Goal: Navigation & Orientation: Find specific page/section

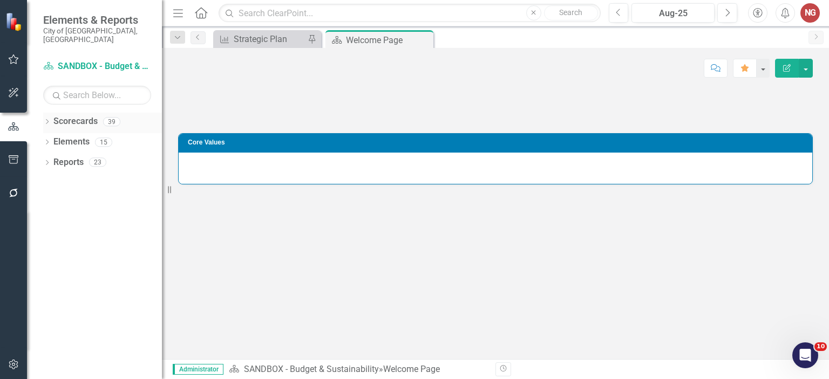
click at [48, 120] on icon "Dropdown" at bounding box center [47, 123] width 8 height 6
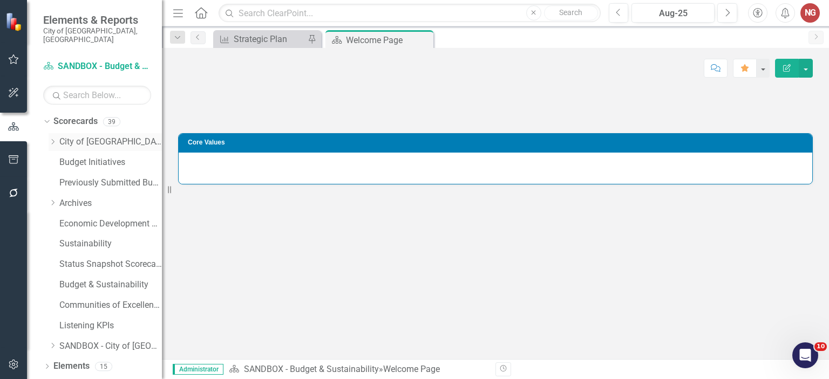
click at [55, 139] on icon "Dropdown" at bounding box center [53, 142] width 8 height 6
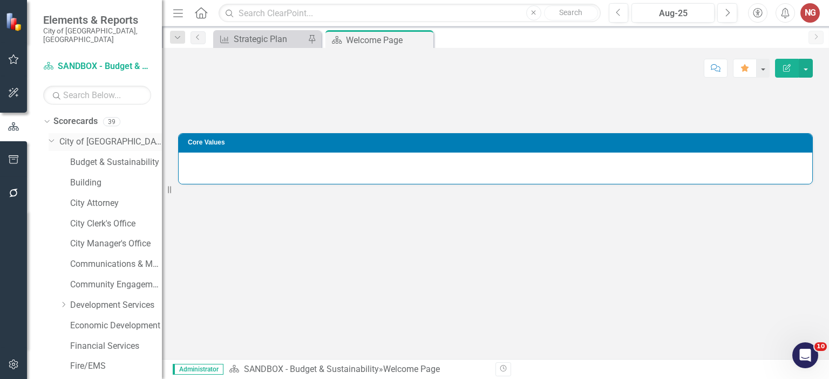
click at [55, 136] on div "Dropdown" at bounding box center [50, 140] width 9 height 8
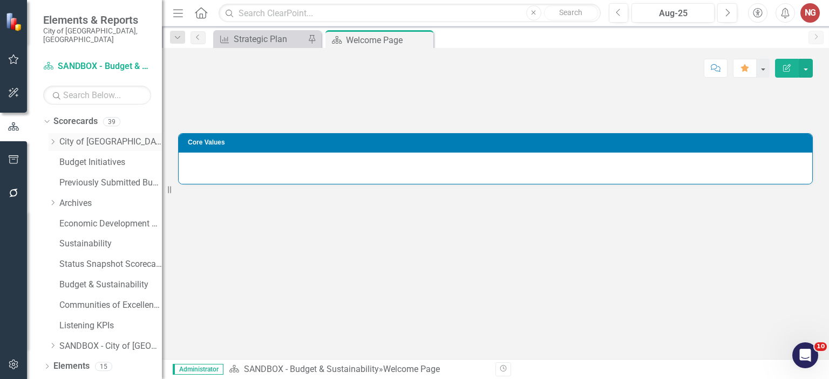
click at [50, 138] on div "Dropdown City of [GEOGRAPHIC_DATA]" at bounding box center [105, 142] width 113 height 18
click at [53, 133] on div "Dropdown City of [GEOGRAPHIC_DATA]" at bounding box center [105, 142] width 113 height 18
click at [52, 139] on icon "Dropdown" at bounding box center [53, 142] width 8 height 6
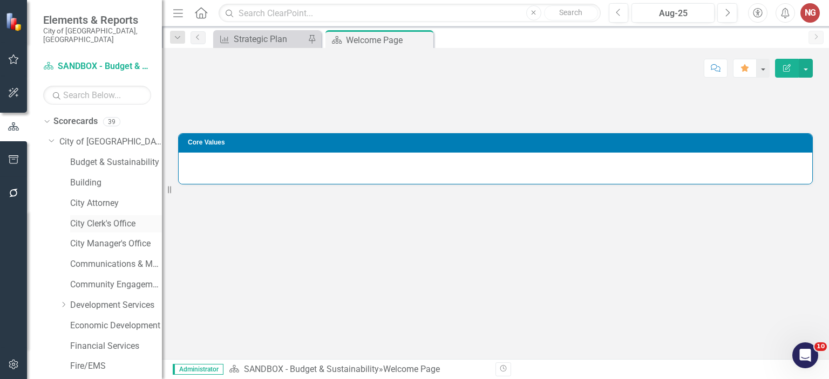
click at [99, 218] on link "City Clerk's Office" at bounding box center [116, 224] width 92 height 12
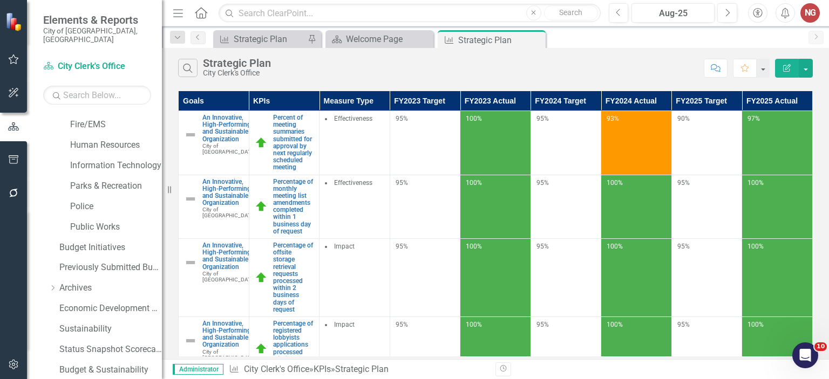
scroll to position [337, 0]
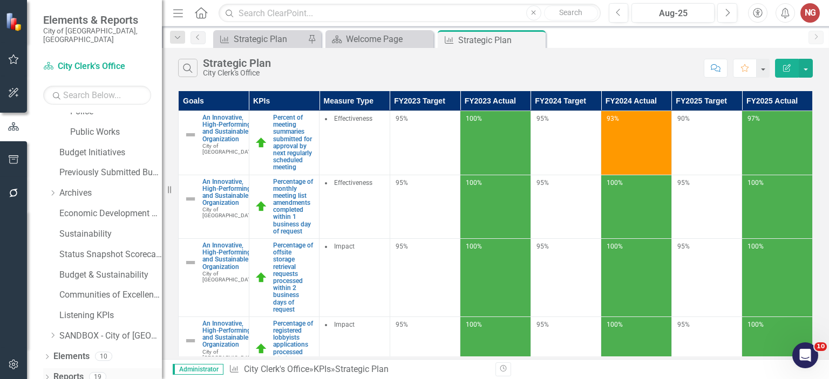
click at [45, 376] on icon "Dropdown" at bounding box center [47, 379] width 8 height 6
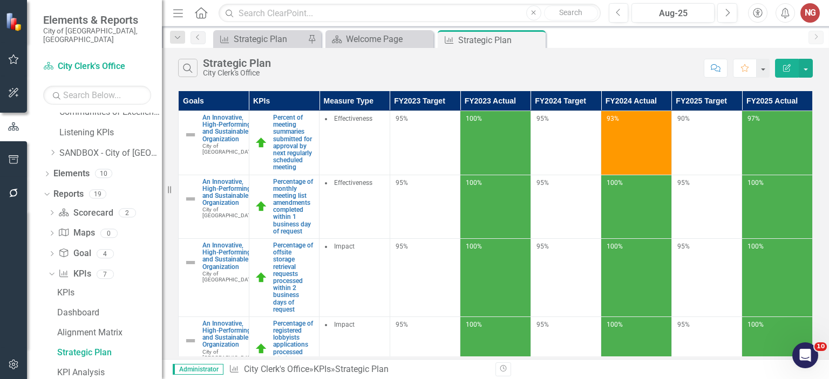
scroll to position [613, 0]
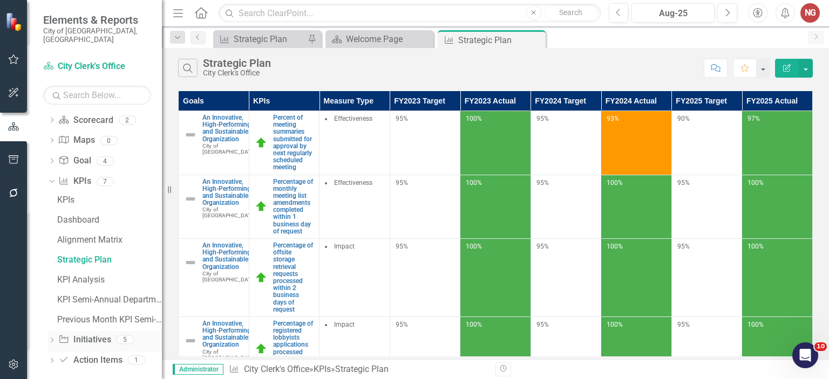
click at [50, 338] on icon "Dropdown" at bounding box center [52, 341] width 8 height 6
click at [81, 256] on div "Initiatives" at bounding box center [109, 261] width 105 height 10
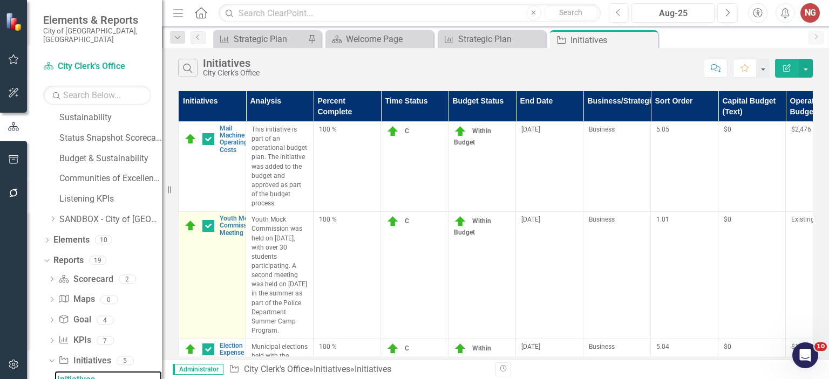
scroll to position [89, 0]
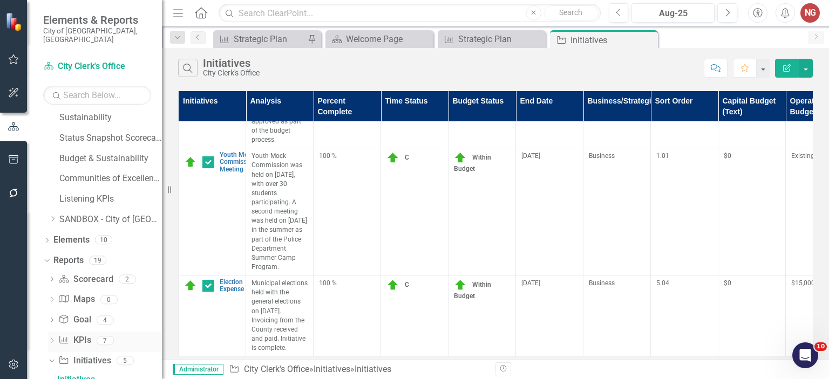
click at [49, 339] on icon "Dropdown" at bounding box center [52, 342] width 8 height 6
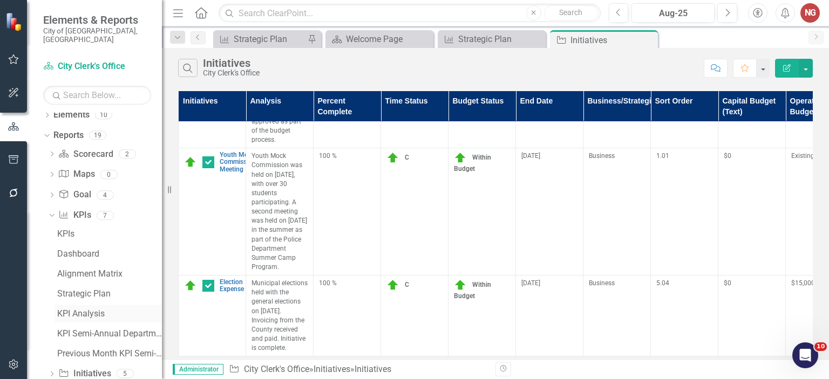
click at [93, 309] on div "KPI Analysis" at bounding box center [109, 314] width 105 height 10
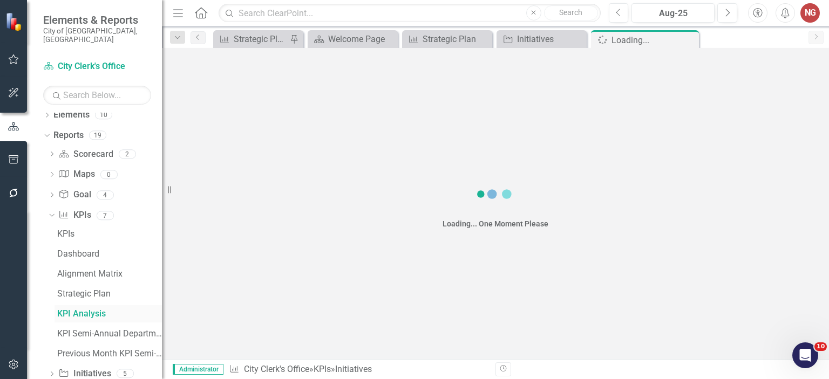
scroll to position [513, 0]
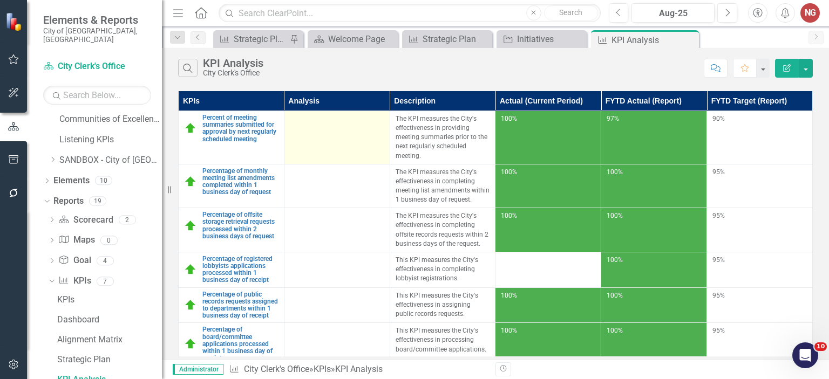
click at [320, 138] on td at bounding box center [337, 137] width 106 height 53
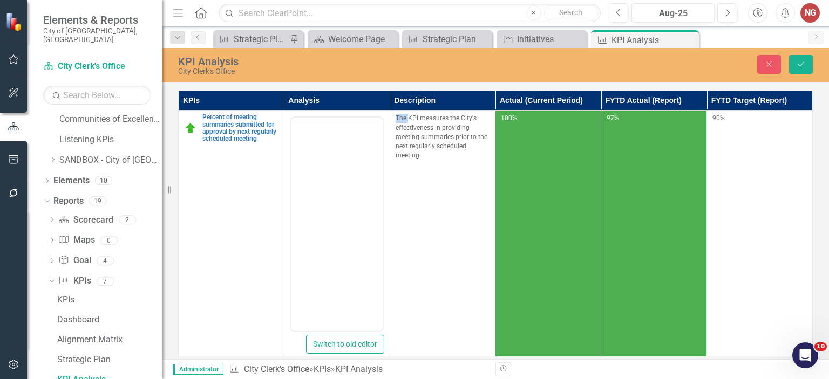
scroll to position [0, 0]
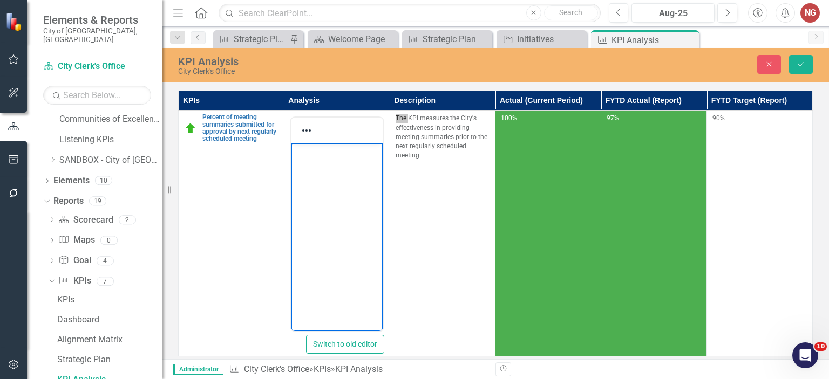
click at [311, 163] on body "Rich Text Area. Press ALT-0 for help." at bounding box center [336, 224] width 92 height 162
click at [315, 155] on p "KPI is on target." at bounding box center [336, 152] width 87 height 13
copy p "KPI is on target."
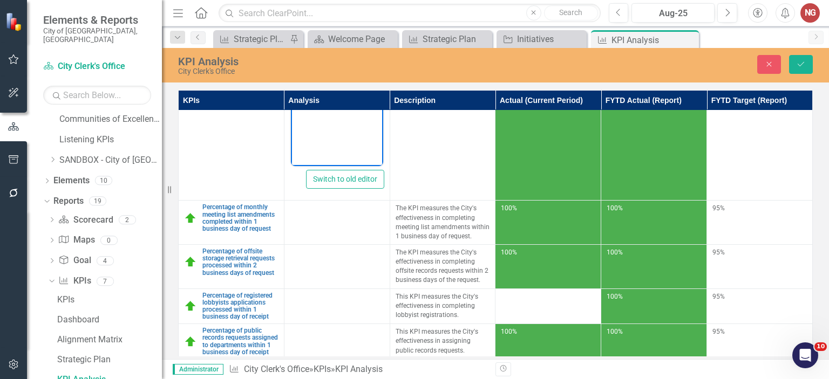
scroll to position [166, 0]
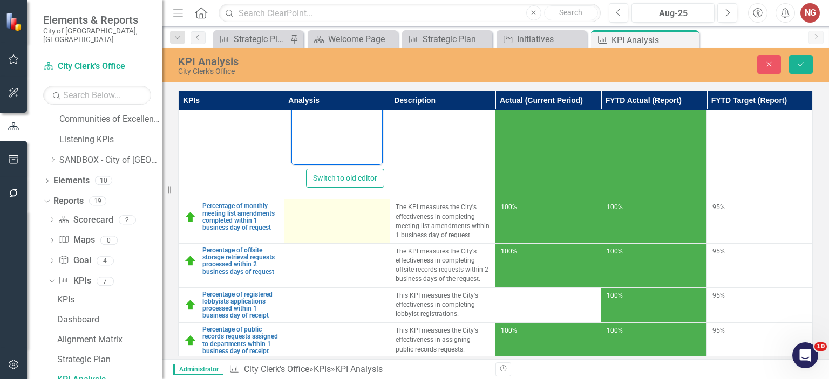
click at [323, 218] on td at bounding box center [337, 222] width 106 height 44
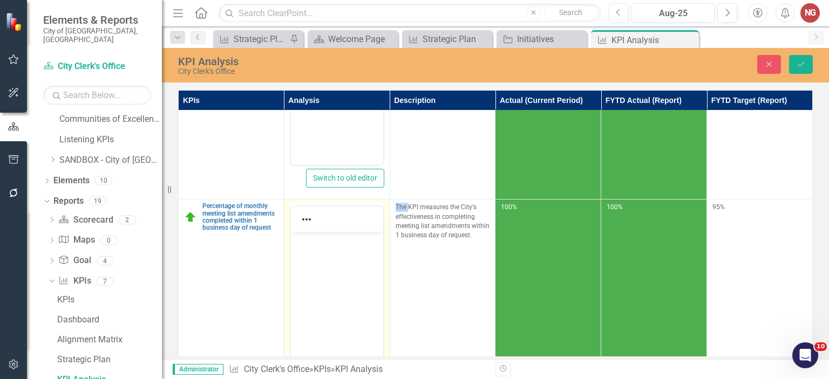
scroll to position [0, 0]
click at [321, 256] on body "Rich Text Area. Press ALT-0 for help." at bounding box center [336, 313] width 92 height 162
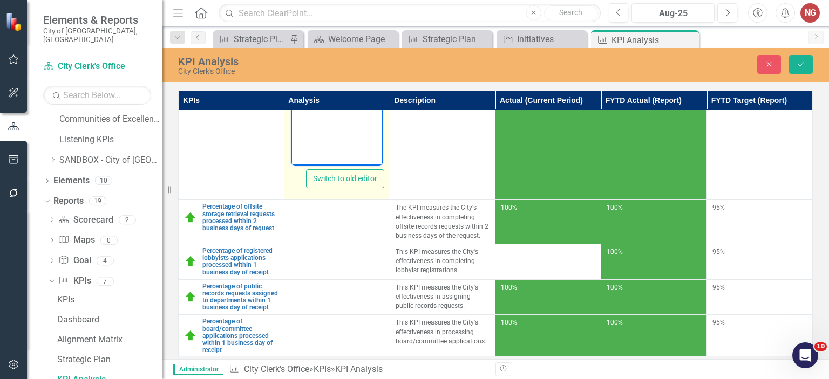
scroll to position [427, 0]
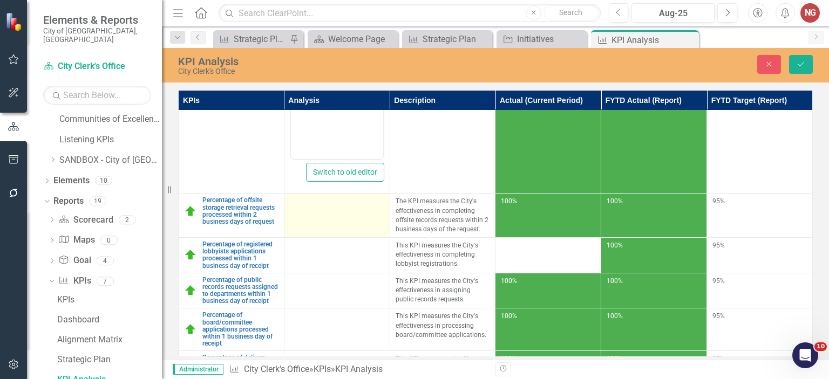
click at [318, 216] on td at bounding box center [337, 216] width 106 height 44
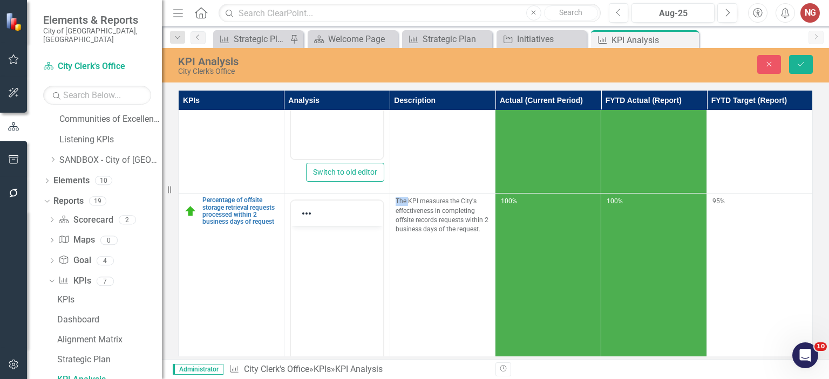
scroll to position [0, 0]
click at [317, 248] on body "Rich Text Area. Press ALT-0 for help." at bounding box center [336, 307] width 92 height 162
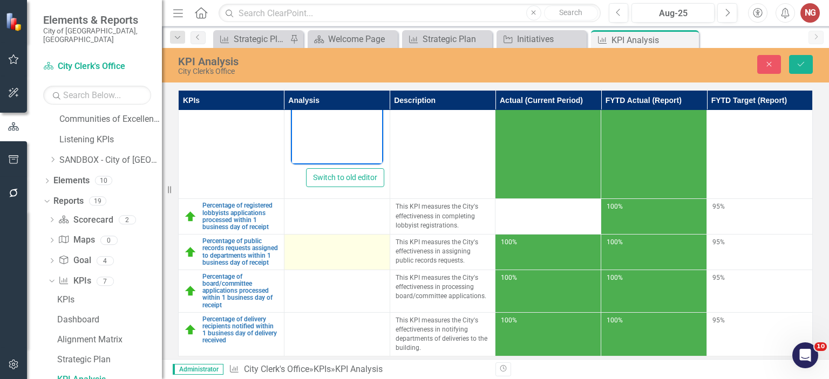
scroll to position [690, 0]
click at [315, 239] on td at bounding box center [337, 253] width 106 height 36
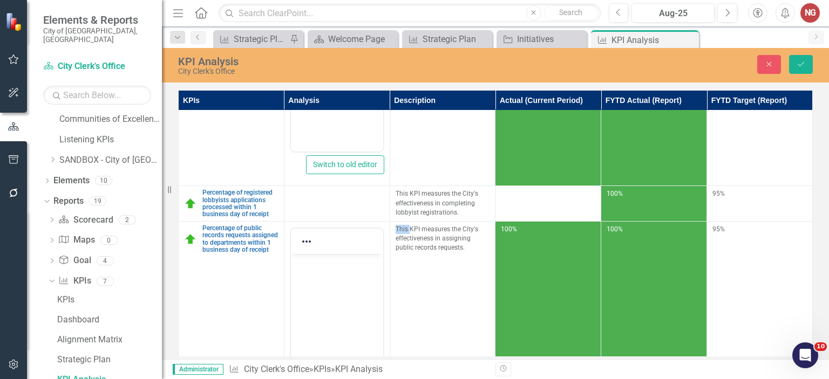
scroll to position [0, 0]
click at [312, 277] on body "Rich Text Area. Press ALT-0 for help." at bounding box center [336, 335] width 92 height 162
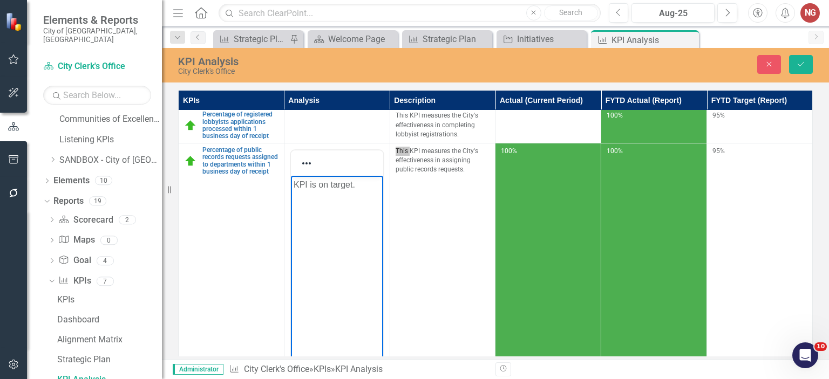
scroll to position [902, 0]
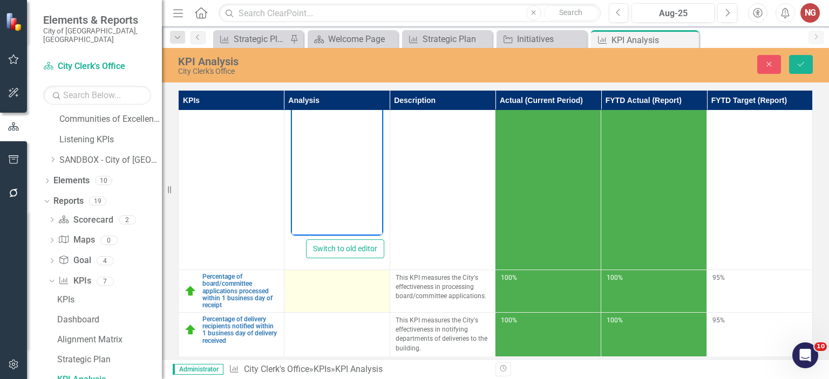
click at [334, 284] on td at bounding box center [337, 291] width 106 height 43
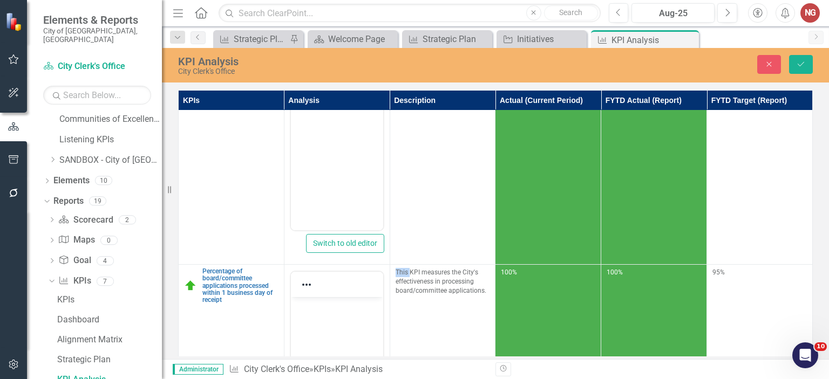
scroll to position [0, 0]
click at [332, 313] on body "Rich Text Area. Press ALT-0 for help." at bounding box center [336, 378] width 92 height 162
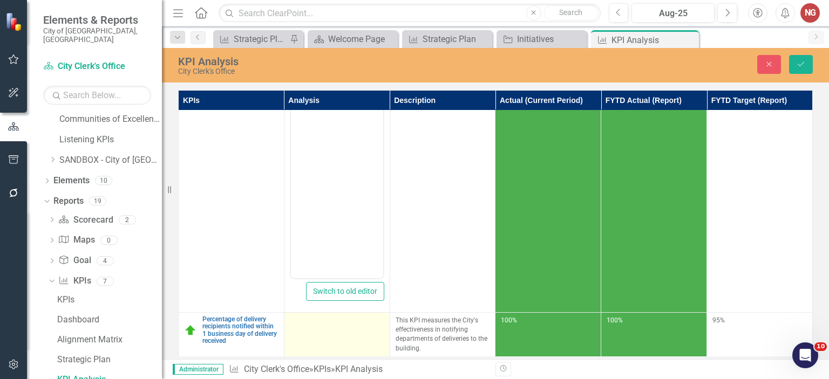
click at [317, 316] on div at bounding box center [337, 322] width 94 height 13
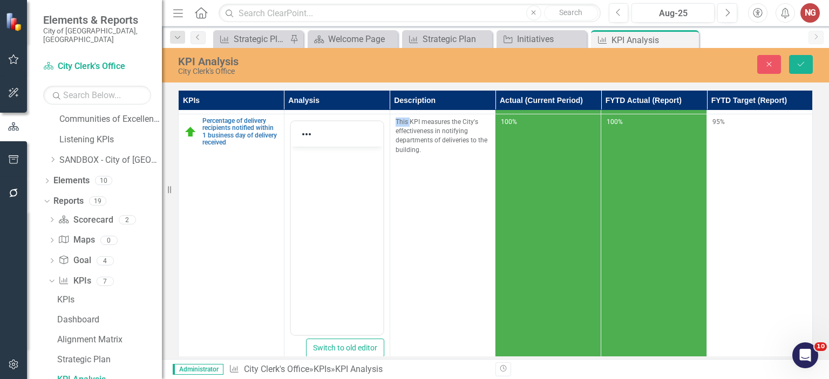
scroll to position [1315, 0]
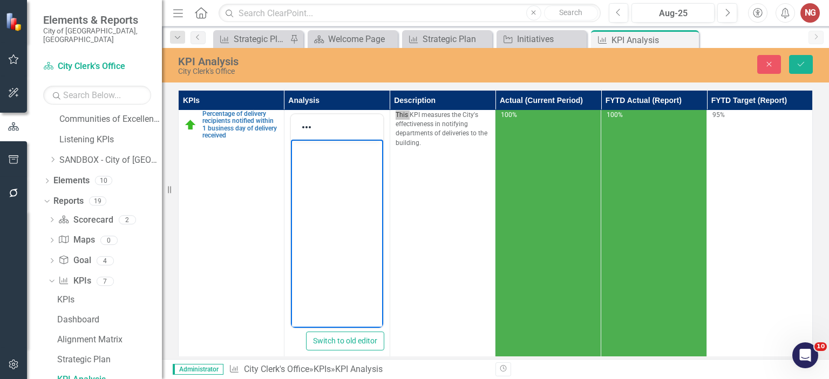
click at [337, 182] on body "Rich Text Area. Press ALT-0 for help." at bounding box center [336, 221] width 92 height 162
click at [806, 63] on button "Save" at bounding box center [801, 64] width 24 height 19
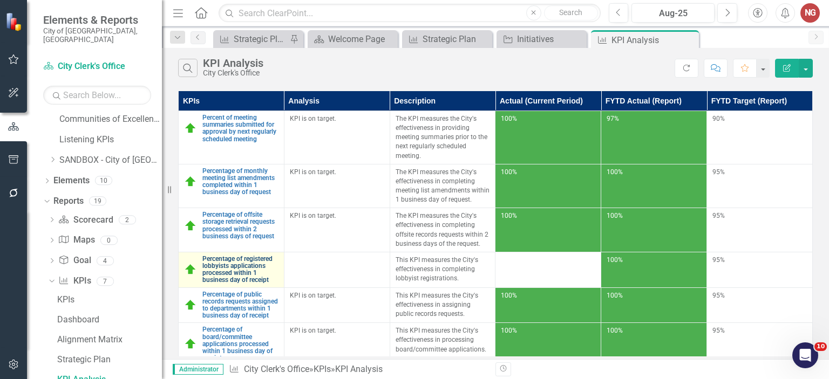
click at [242, 269] on link "Percentage of registered lobbyists applications processed within 1 business day…" at bounding box center [240, 270] width 76 height 29
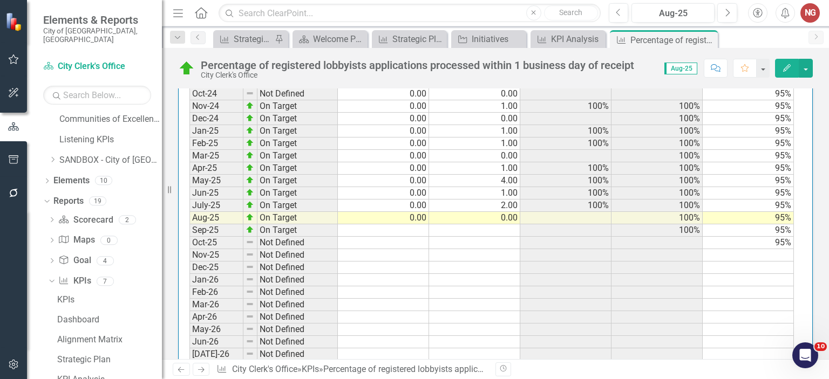
scroll to position [1323, 0]
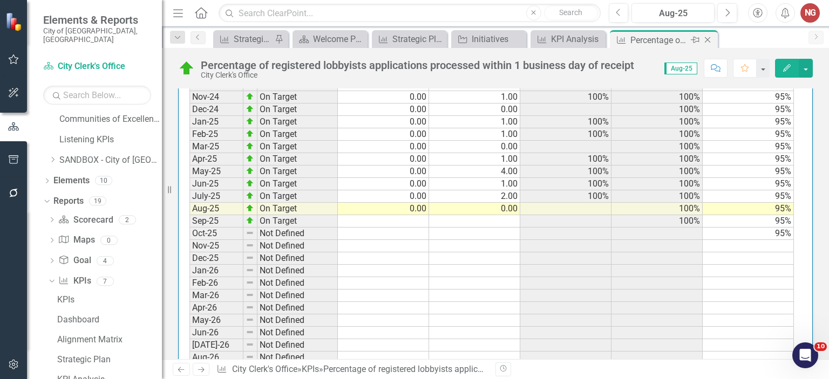
click at [708, 44] on div "Close" at bounding box center [708, 39] width 13 height 13
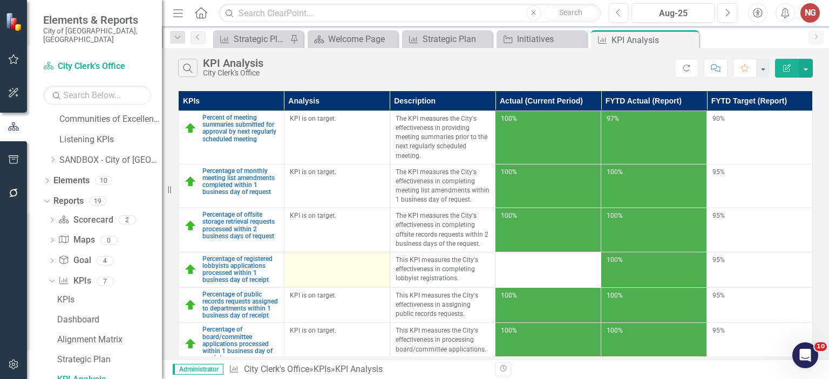
click at [306, 261] on div at bounding box center [337, 262] width 94 height 13
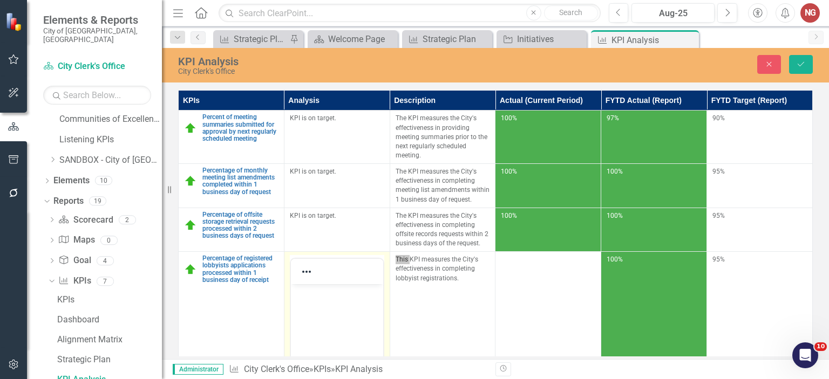
click at [310, 302] on body "Rich Text Area. Press ALT-0 for help." at bounding box center [336, 365] width 92 height 162
click at [801, 63] on icon "Save" at bounding box center [801, 64] width 10 height 8
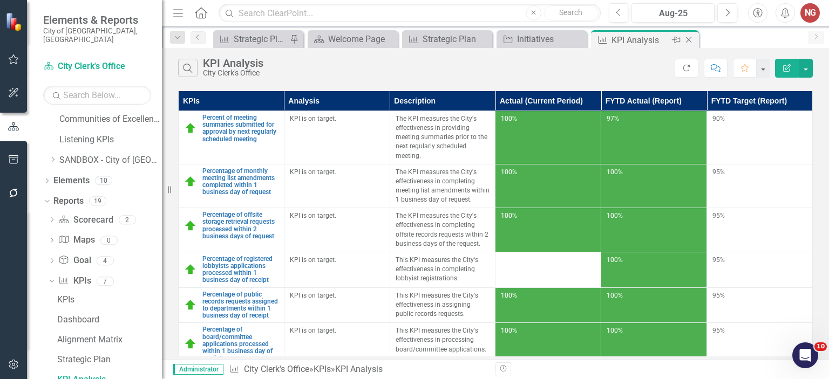
click at [692, 39] on icon "Close" at bounding box center [688, 40] width 11 height 9
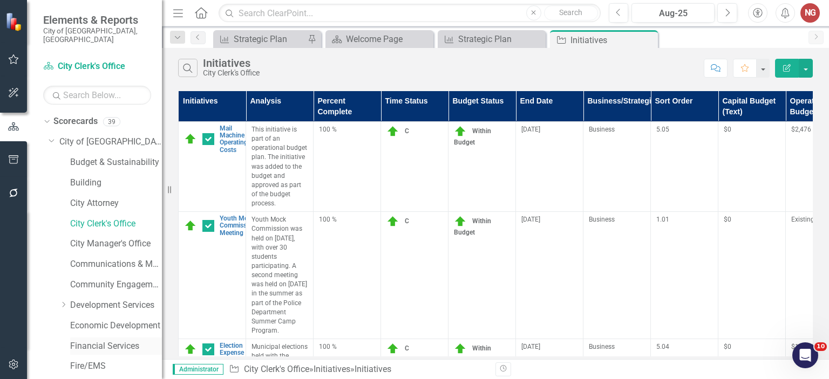
click at [84, 341] on link "Financial Services" at bounding box center [116, 347] width 92 height 12
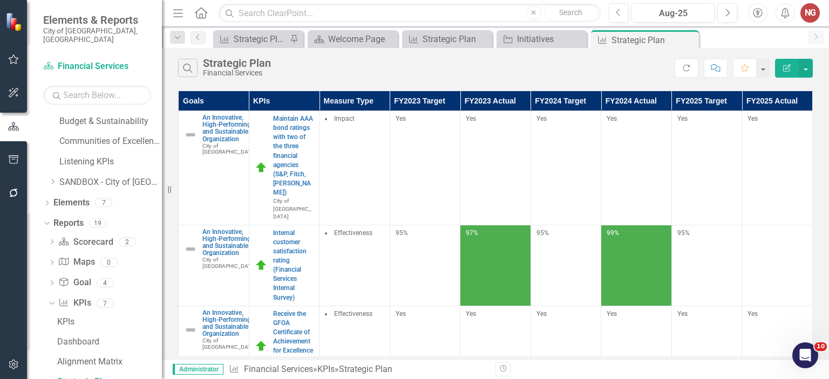
scroll to position [493, 0]
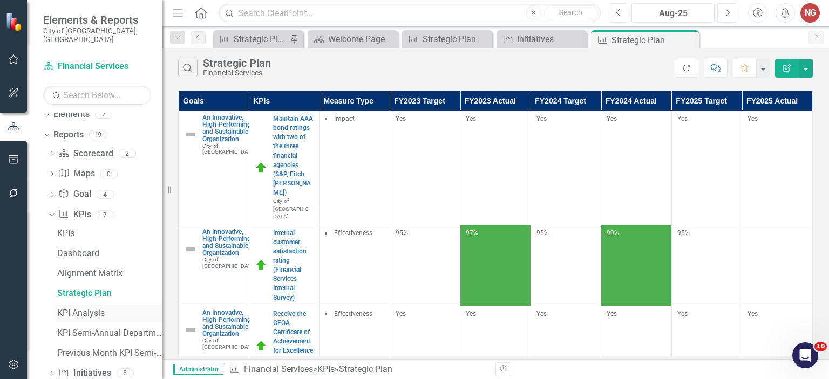
click at [75, 309] on div "KPI Analysis" at bounding box center [109, 314] width 105 height 10
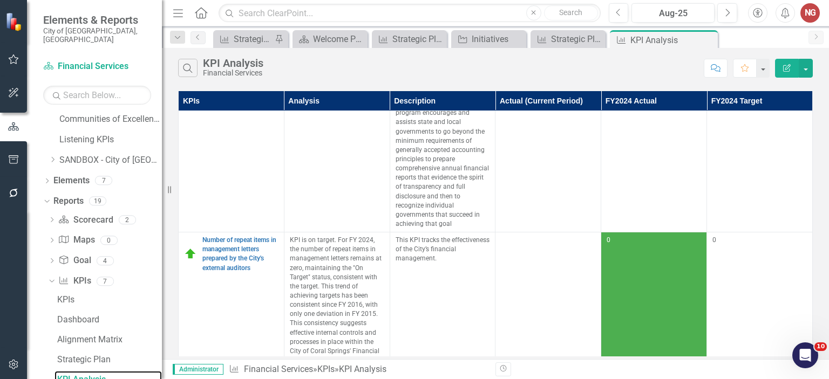
scroll to position [613, 0]
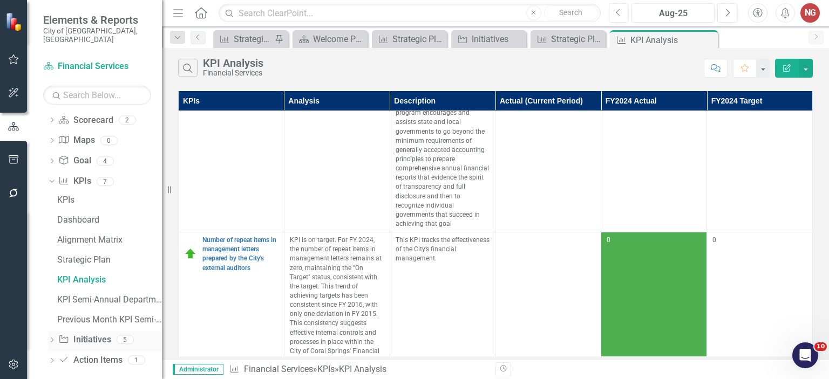
click at [52, 338] on icon "Dropdown" at bounding box center [52, 341] width 8 height 6
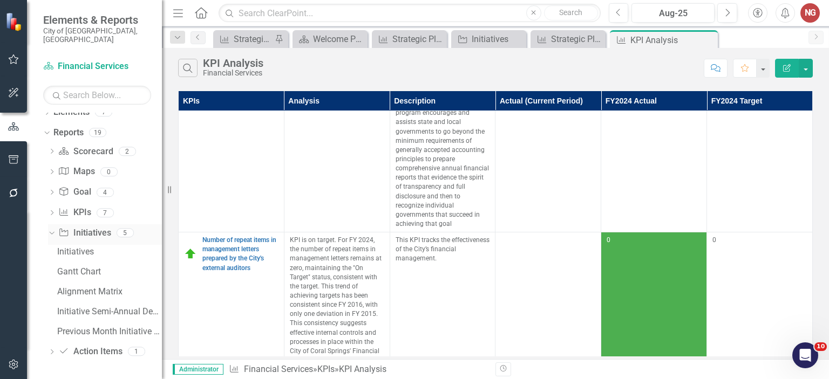
scroll to position [573, 0]
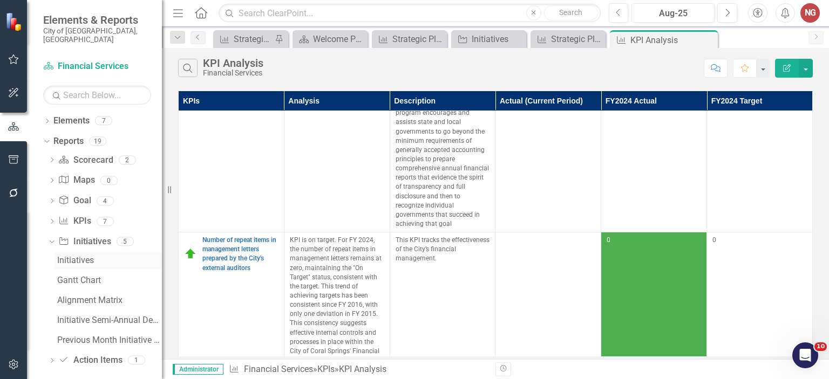
click at [83, 256] on div "Initiatives" at bounding box center [109, 261] width 105 height 10
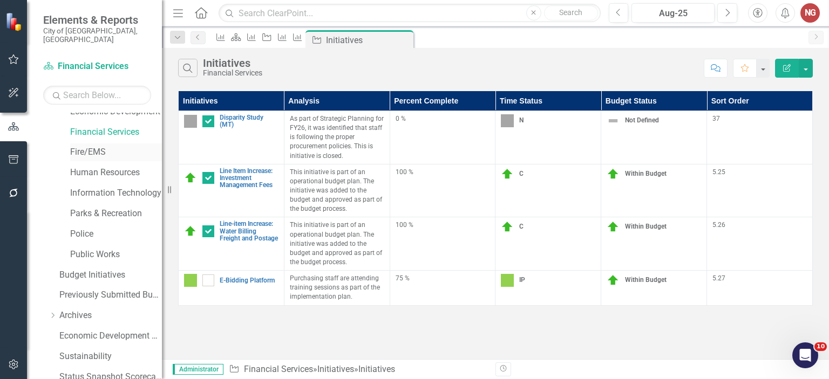
scroll to position [166, 0]
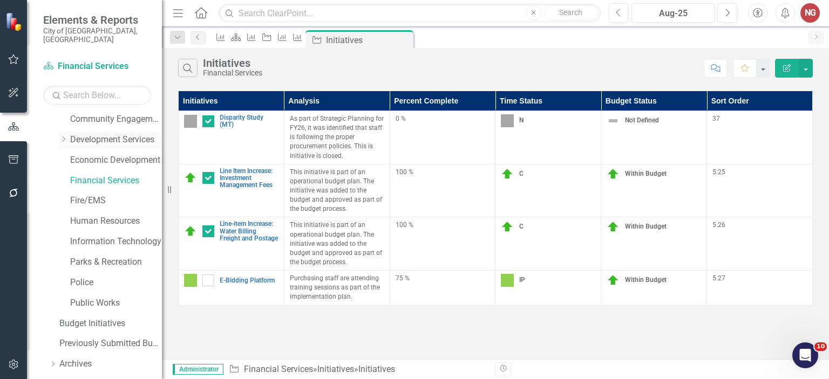
click at [97, 134] on link "Development Services" at bounding box center [116, 140] width 92 height 12
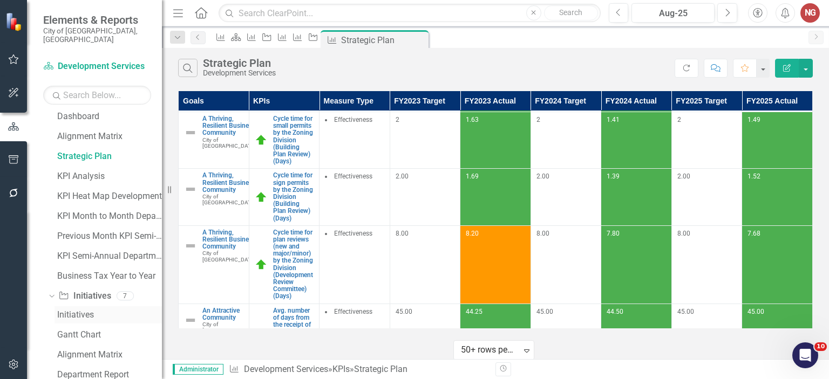
scroll to position [716, 0]
click at [81, 172] on div "KPI Analysis" at bounding box center [109, 177] width 105 height 10
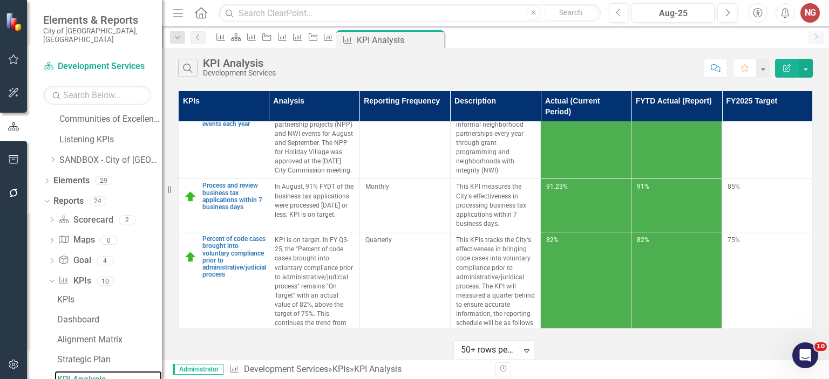
scroll to position [1121, 0]
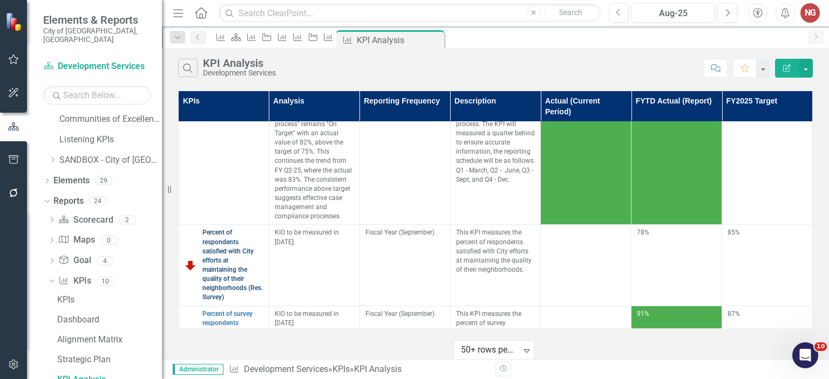
click at [213, 229] on link "Percent of respondents satisfied with City efforts at maintaining the quality o…" at bounding box center [232, 265] width 61 height 74
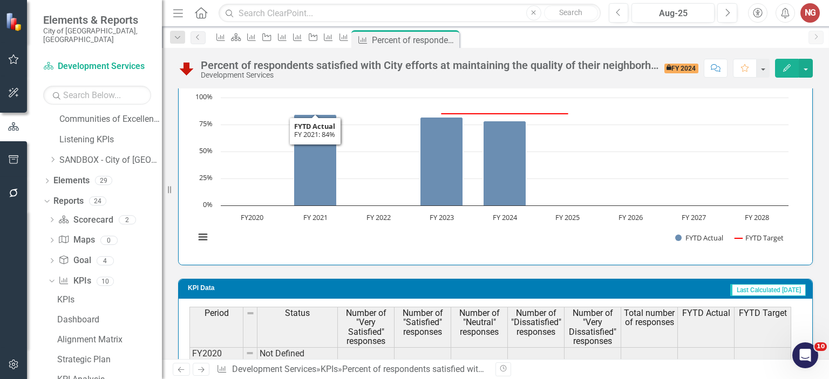
scroll to position [845, 0]
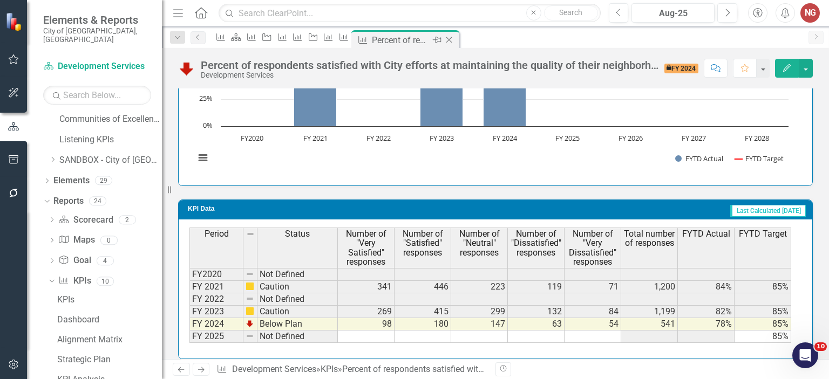
click at [454, 37] on icon "Close" at bounding box center [449, 40] width 11 height 9
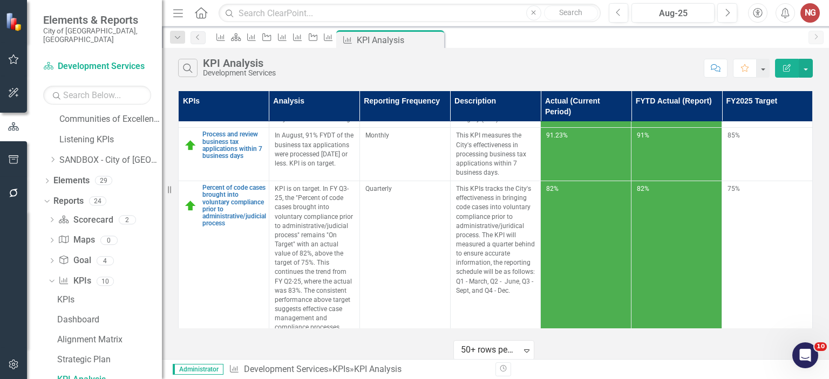
scroll to position [1121, 0]
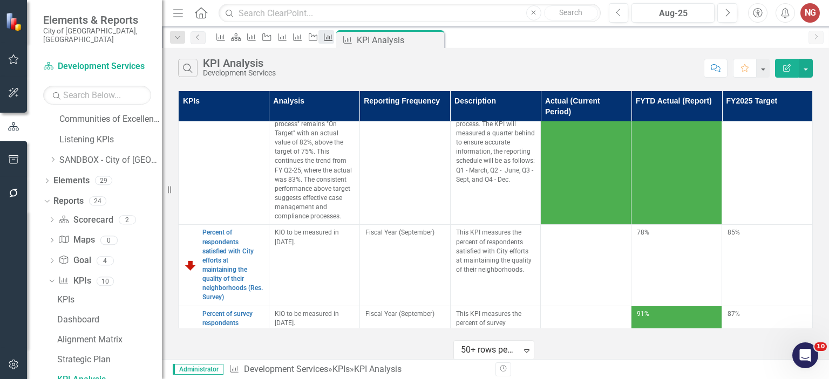
click at [334, 42] on icon "KPI" at bounding box center [328, 37] width 11 height 9
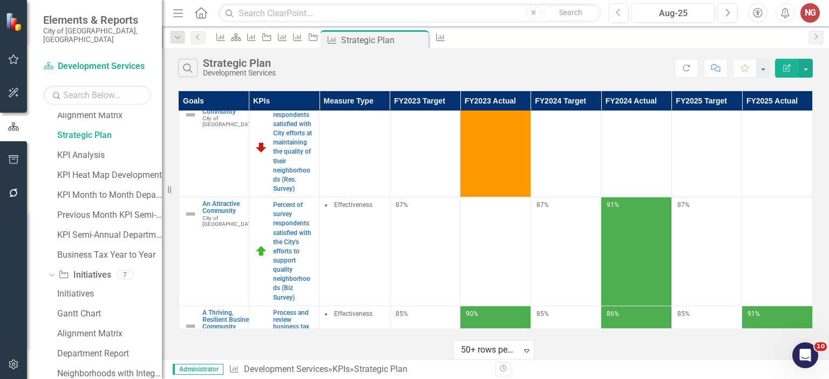
scroll to position [811, 0]
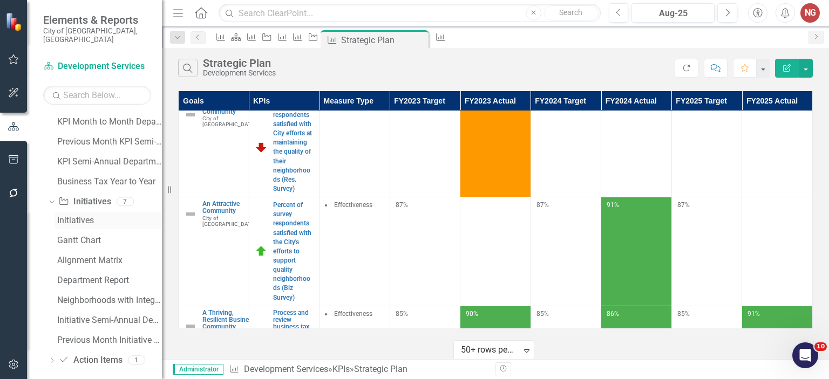
click at [74, 218] on link "Initiatives" at bounding box center [108, 220] width 107 height 17
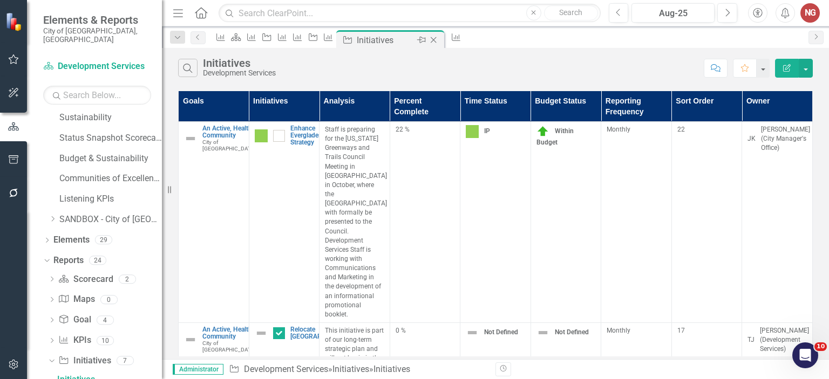
click at [437, 39] on icon at bounding box center [434, 40] width 6 height 6
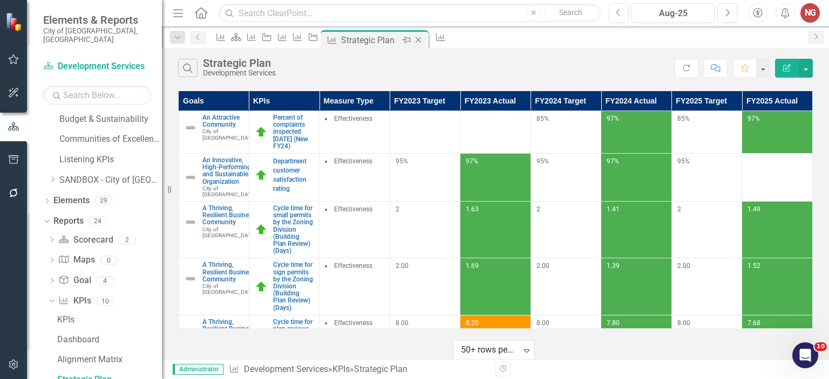
click at [424, 43] on icon "Close" at bounding box center [418, 40] width 11 height 9
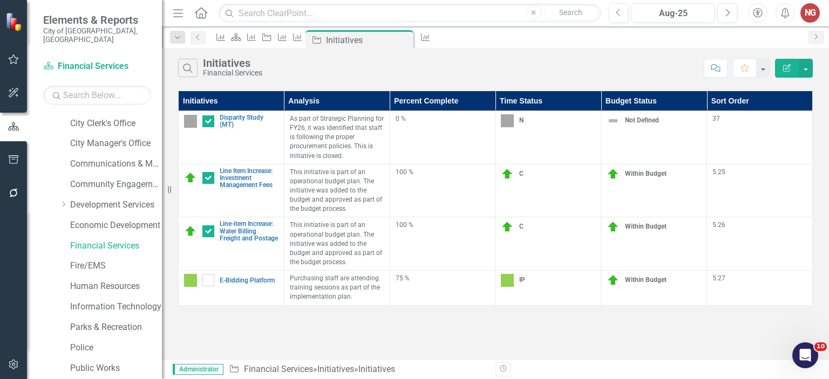
scroll to position [78, 0]
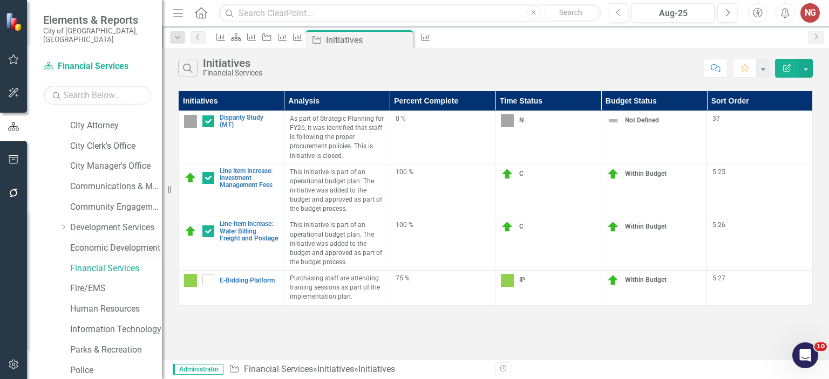
click at [87, 242] on link "Economic Development" at bounding box center [116, 248] width 92 height 12
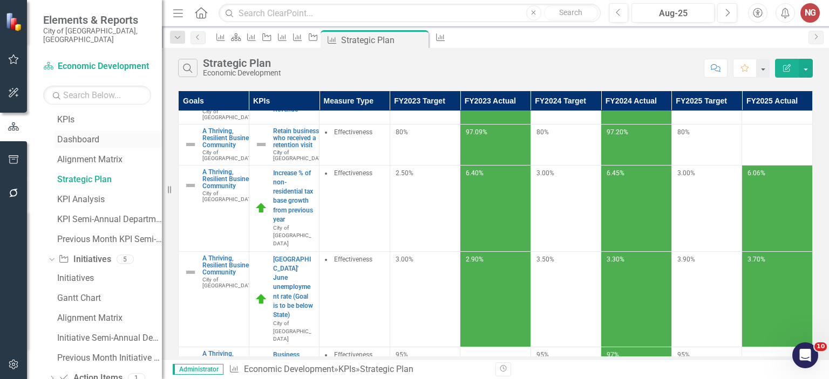
scroll to position [694, 0]
click at [73, 194] on div "KPI Analysis" at bounding box center [109, 199] width 105 height 10
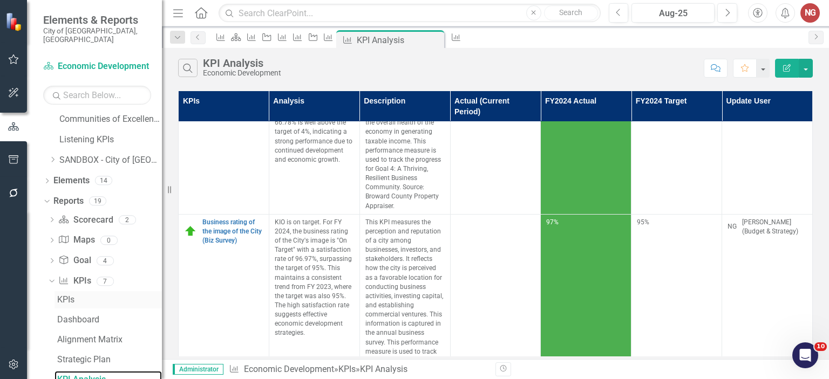
scroll to position [710, 0]
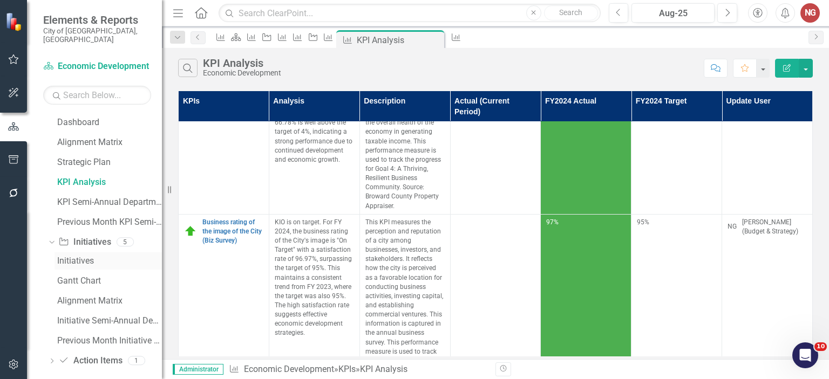
click at [78, 256] on div "Initiatives" at bounding box center [109, 261] width 105 height 10
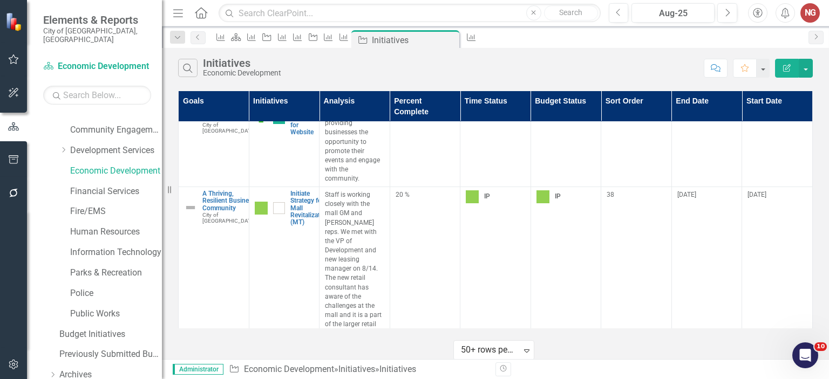
scroll to position [138, 0]
